Goal: Use online tool/utility: Use online tool/utility

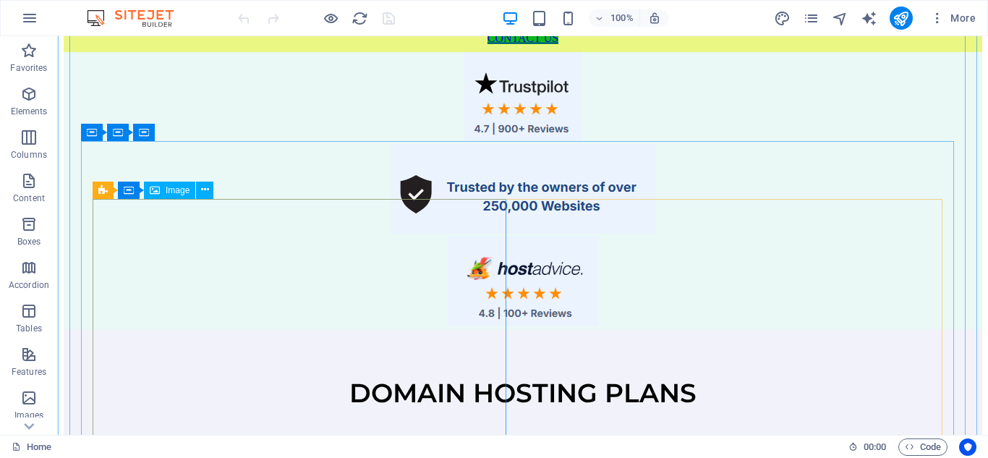
scroll to position [1586, 0]
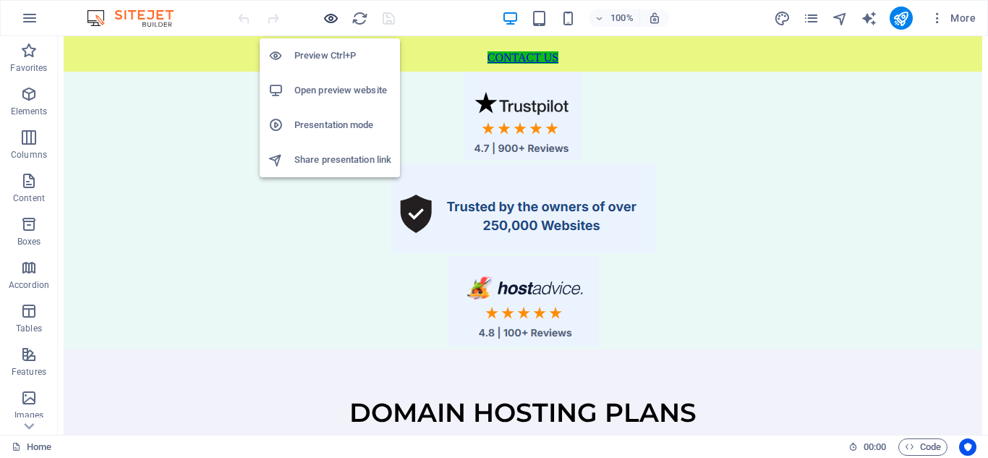
click at [332, 17] on icon "button" at bounding box center [331, 18] width 17 height 17
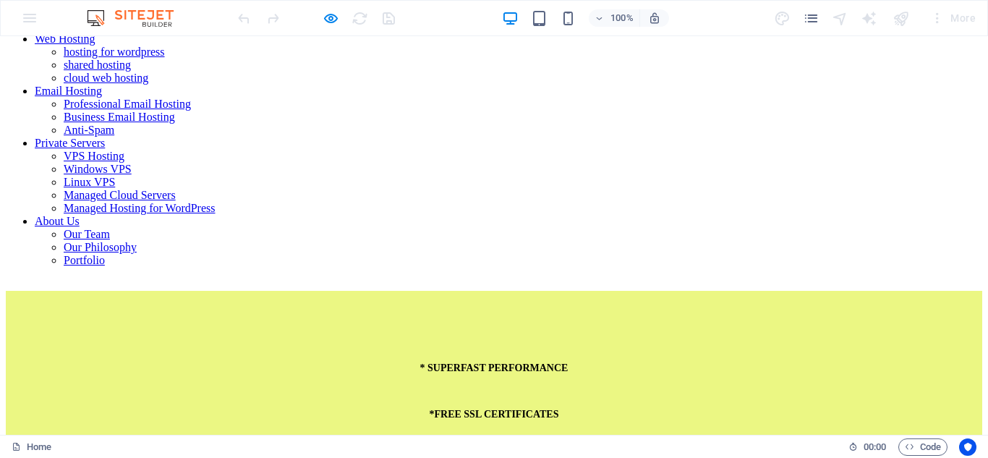
scroll to position [628, 0]
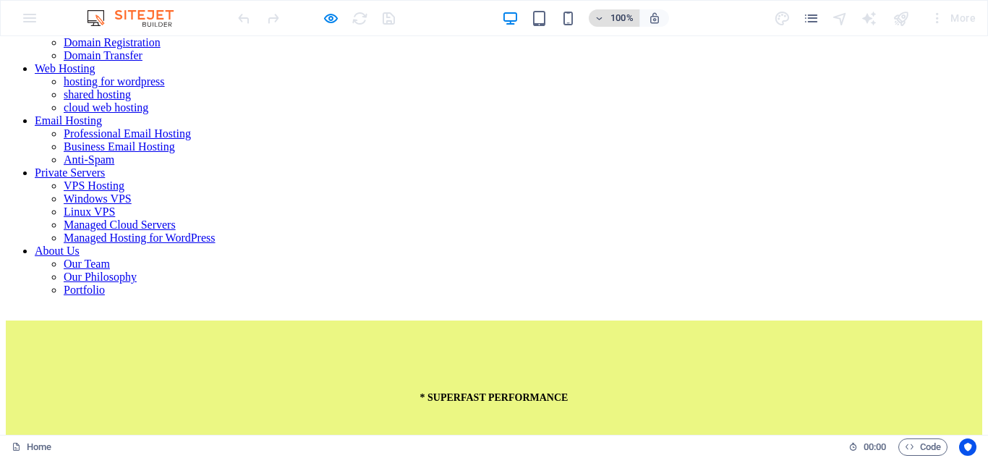
click at [600, 22] on icon "button" at bounding box center [600, 18] width 10 height 9
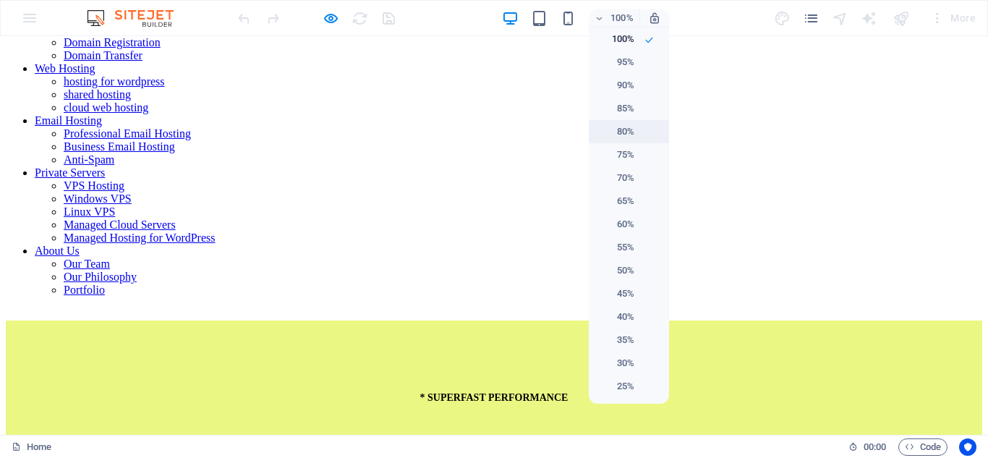
click at [615, 127] on h6 "80%" at bounding box center [615, 131] width 37 height 17
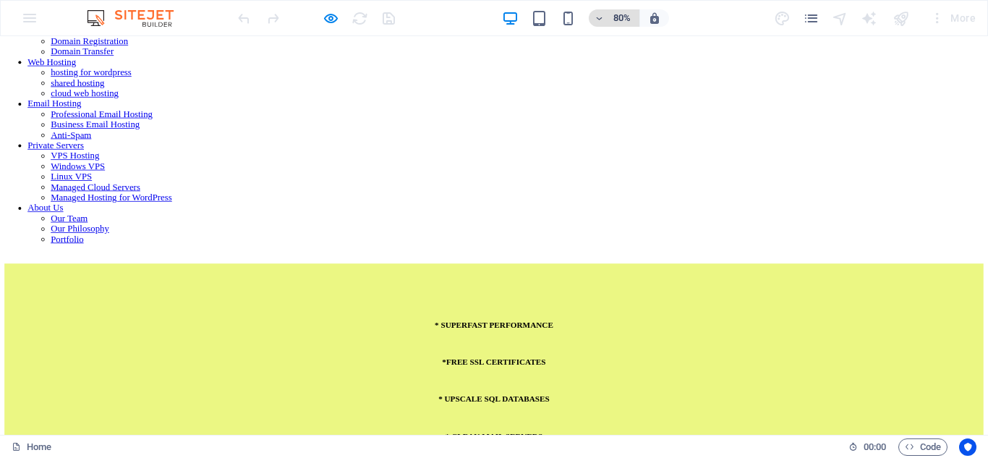
click at [605, 20] on icon "button" at bounding box center [600, 18] width 10 height 9
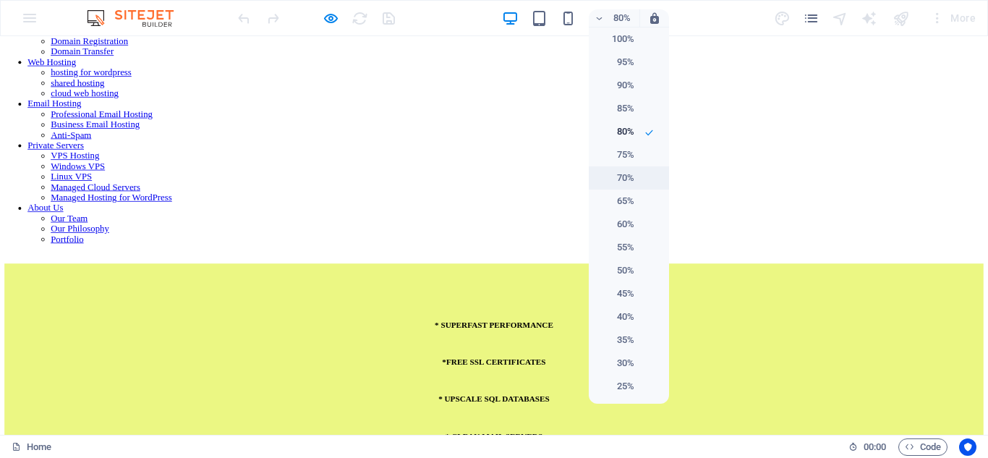
click at [631, 176] on h6 "70%" at bounding box center [615, 177] width 37 height 17
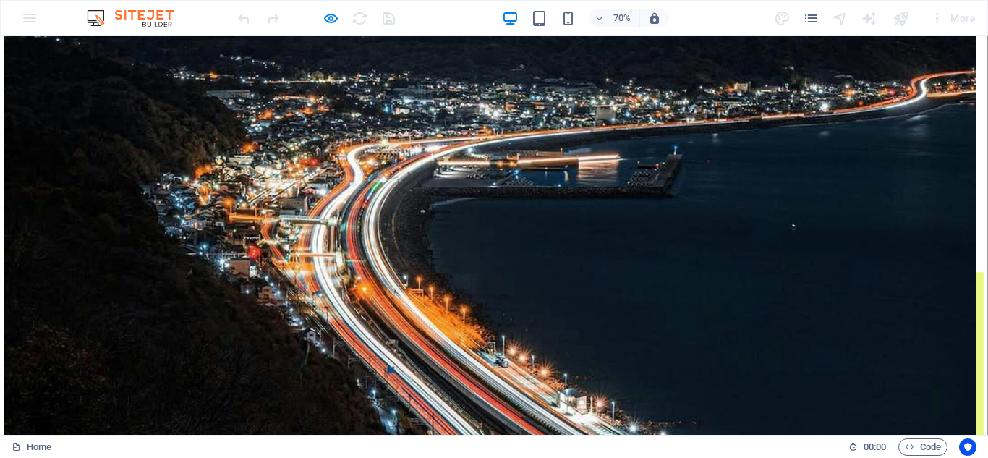
scroll to position [612, 0]
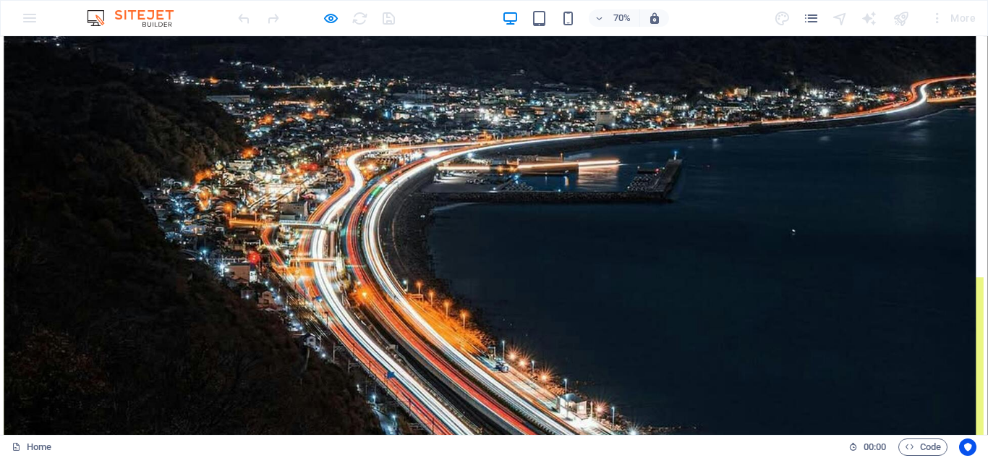
click at [601, 18] on icon "button" at bounding box center [600, 18] width 10 height 9
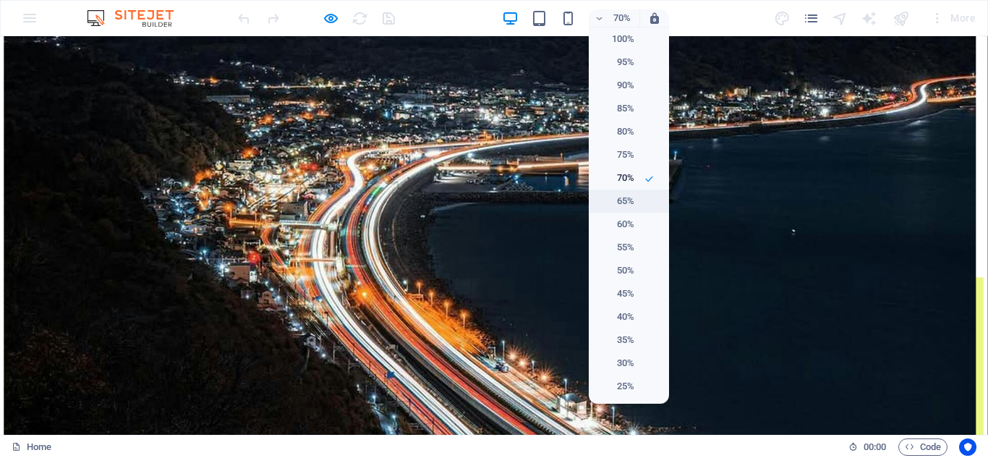
click at [632, 200] on h6 "65%" at bounding box center [615, 200] width 37 height 17
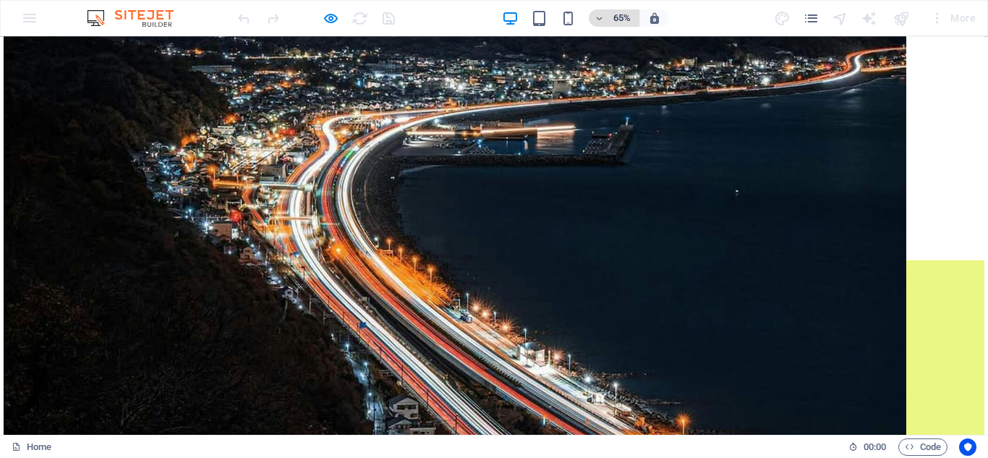
click at [603, 21] on icon "button" at bounding box center [600, 18] width 10 height 9
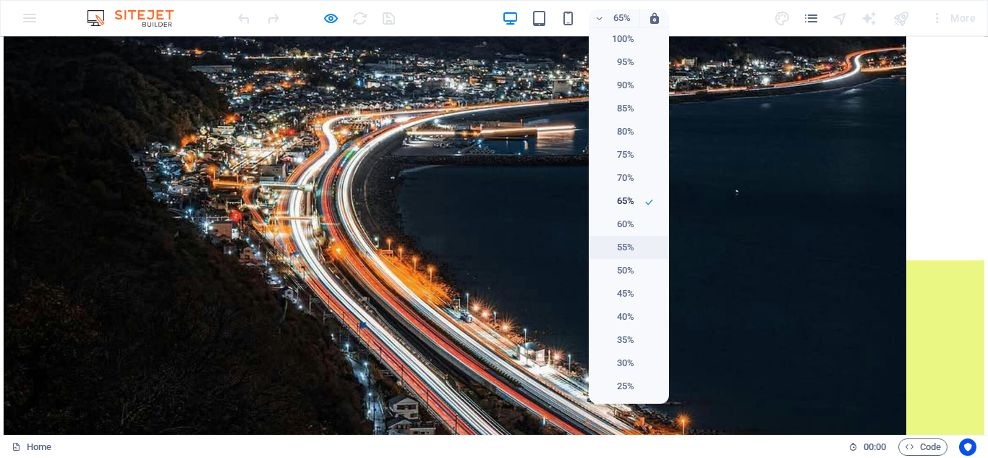
click at [629, 250] on h6 "55%" at bounding box center [615, 247] width 37 height 17
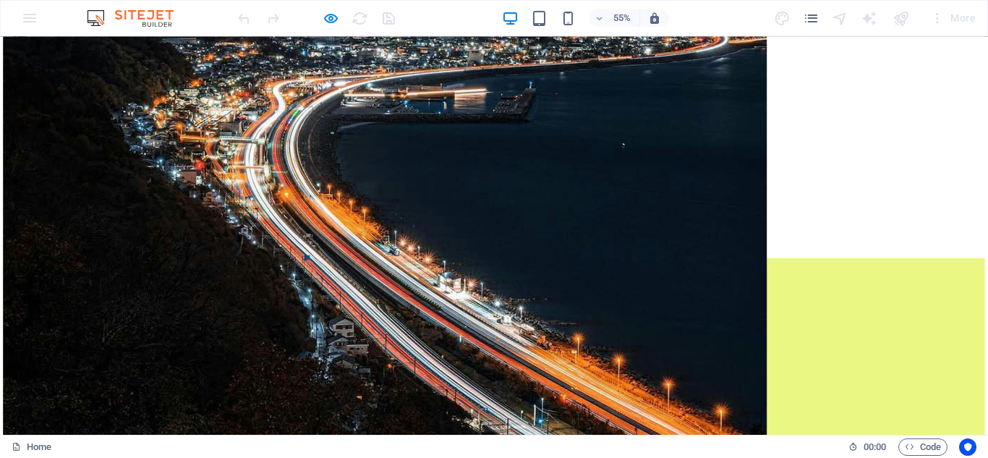
scroll to position [680, 0]
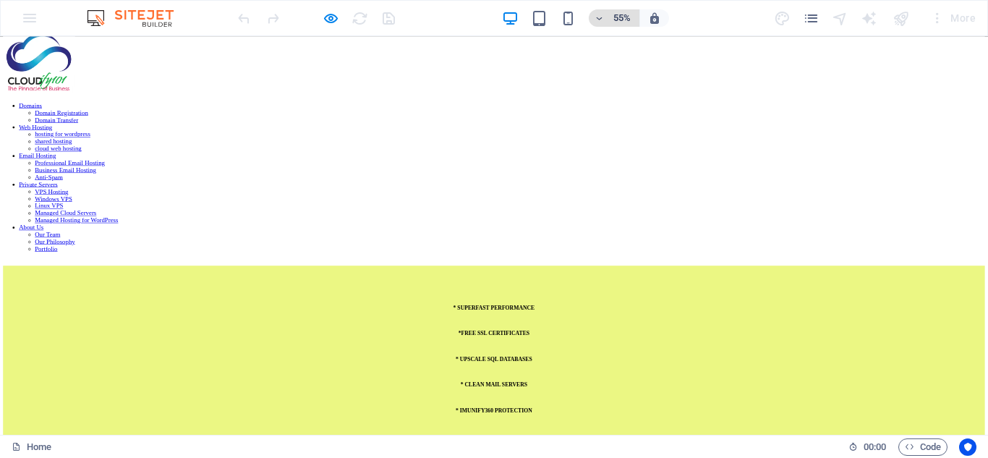
click at [607, 14] on span "55%" at bounding box center [614, 17] width 39 height 17
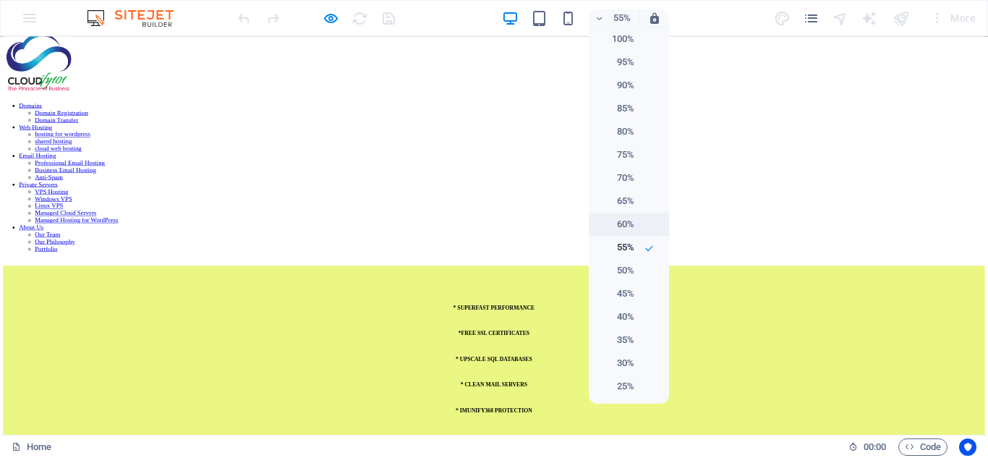
click at [638, 220] on li "60%" at bounding box center [629, 224] width 80 height 23
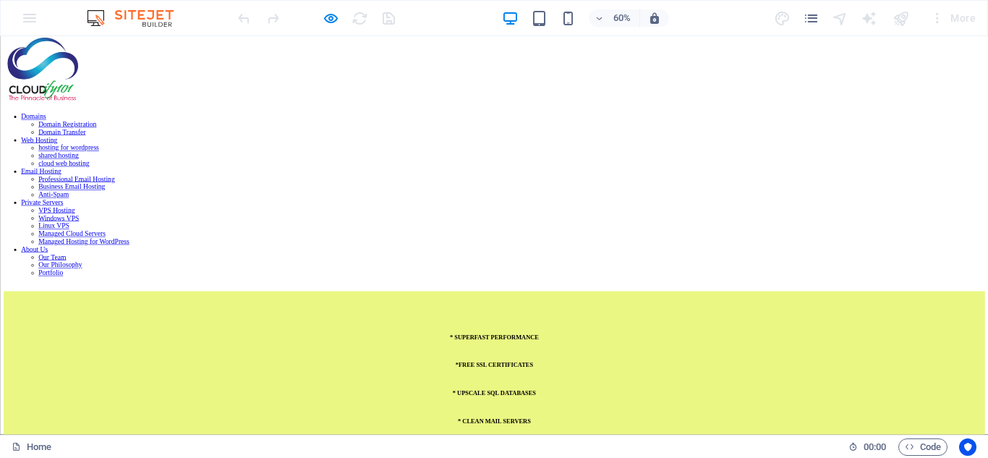
scroll to position [645, 0]
